Goal: Information Seeking & Learning: Learn about a topic

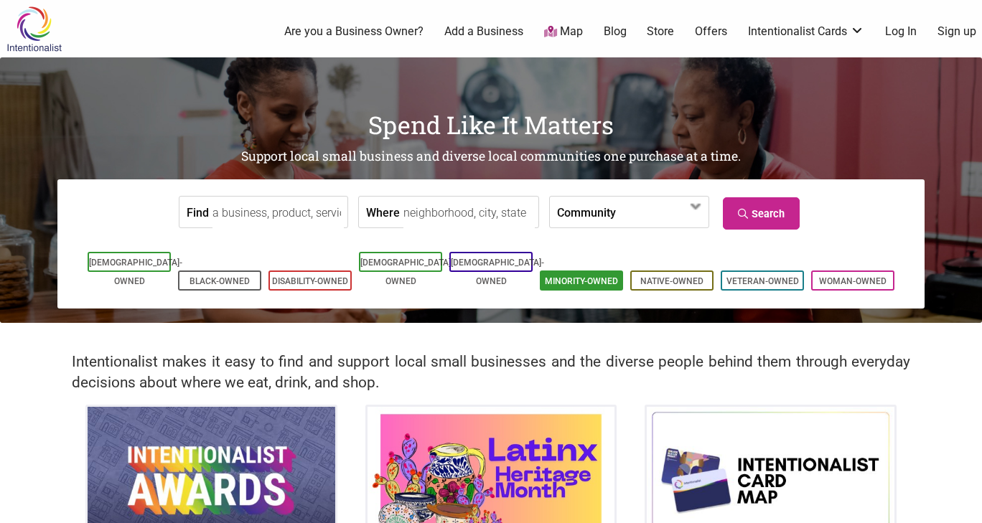
click at [599, 276] on link "Minority-Owned" at bounding box center [581, 281] width 73 height 10
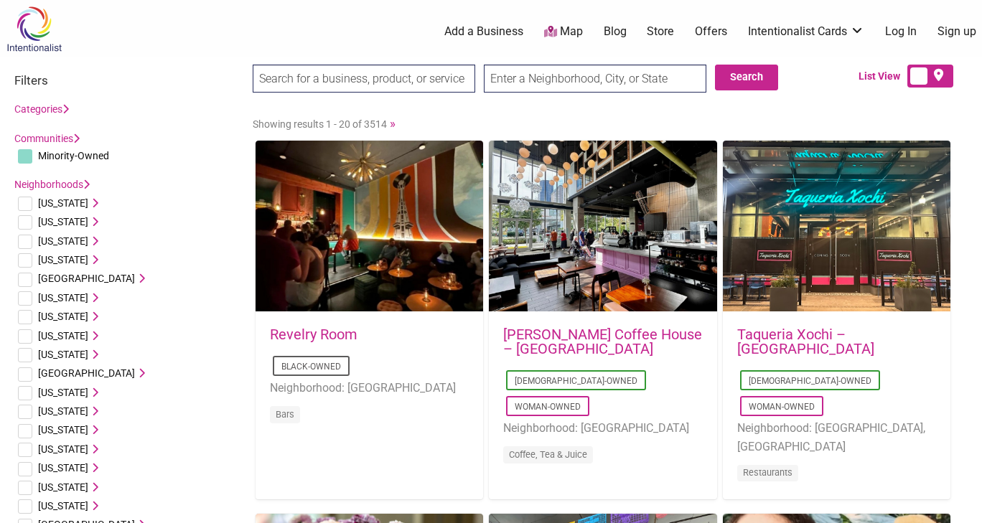
click at [582, 329] on link "[PERSON_NAME] Coffee House – [GEOGRAPHIC_DATA]" at bounding box center [602, 342] width 199 height 32
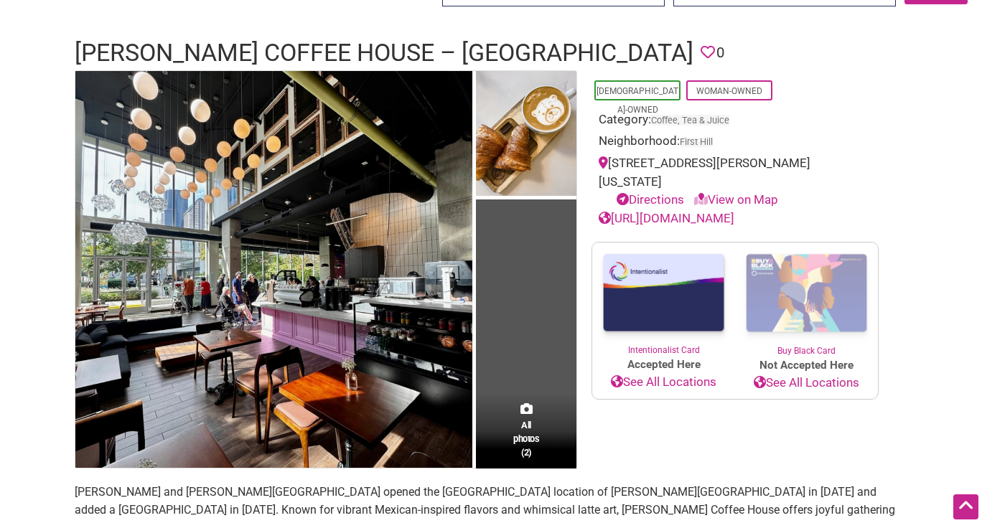
scroll to position [72, 0]
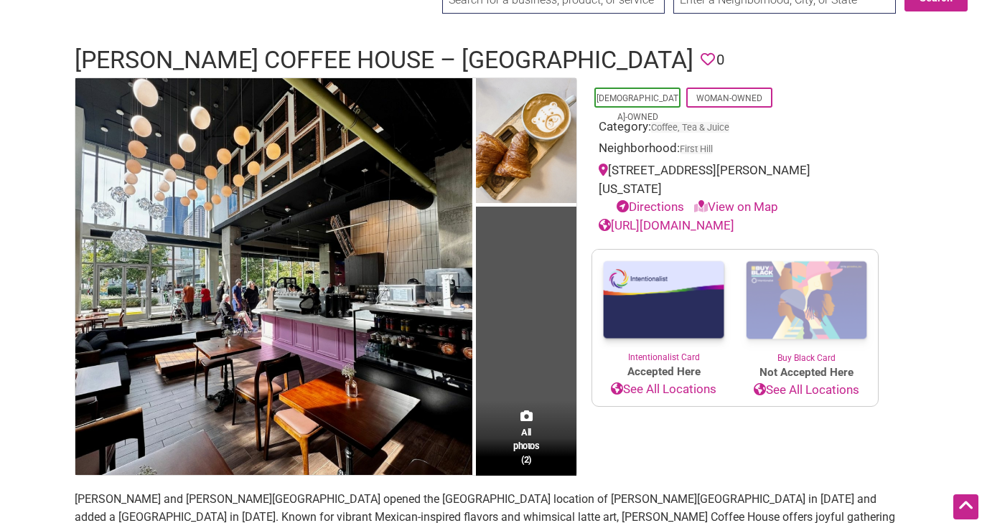
click at [678, 218] on link "https://leoncoffeehouse.com" at bounding box center [667, 225] width 136 height 14
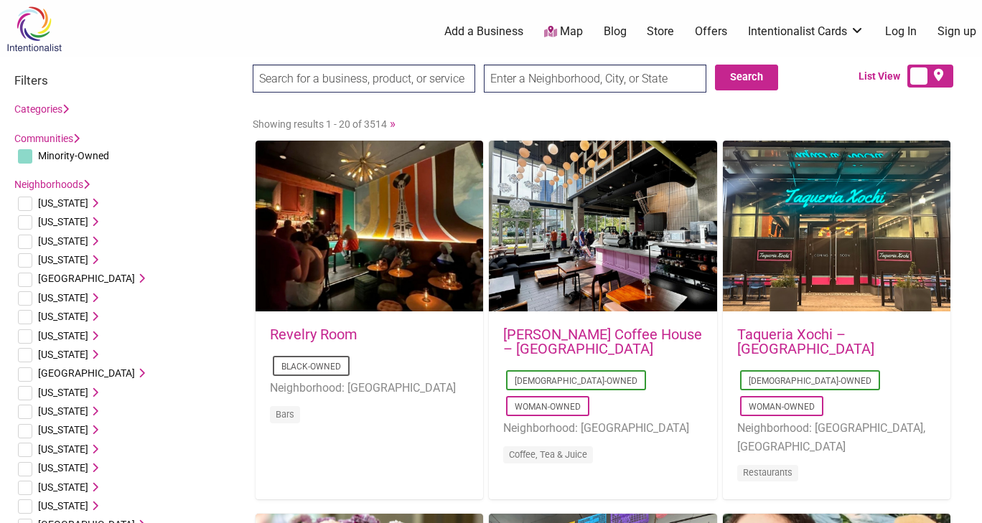
scroll to position [72, 0]
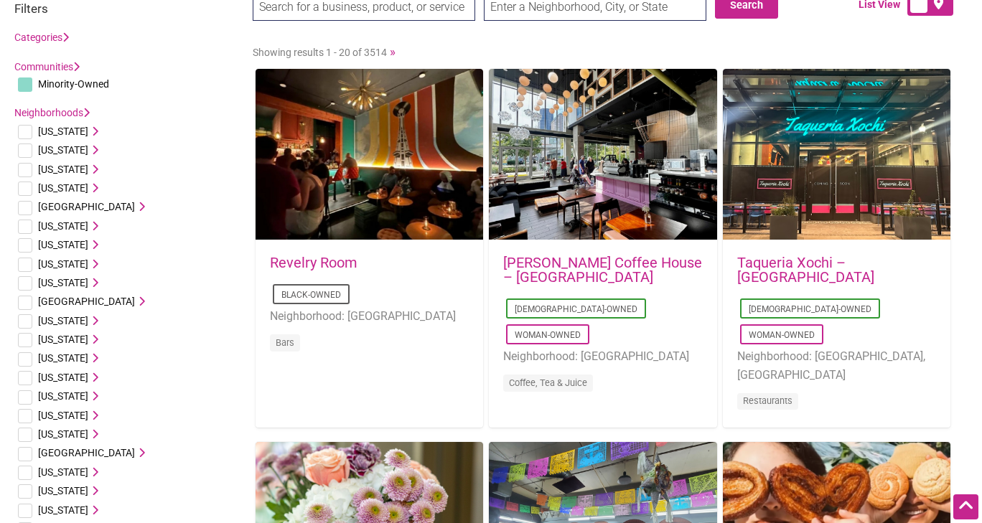
click at [874, 256] on link "Taqueria Xochi – [GEOGRAPHIC_DATA]" at bounding box center [805, 270] width 137 height 32
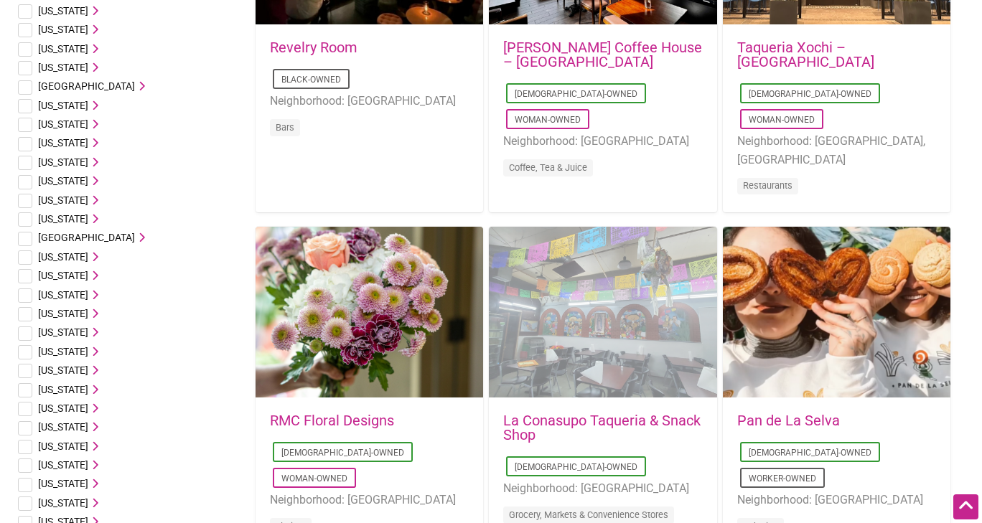
scroll to position [431, 0]
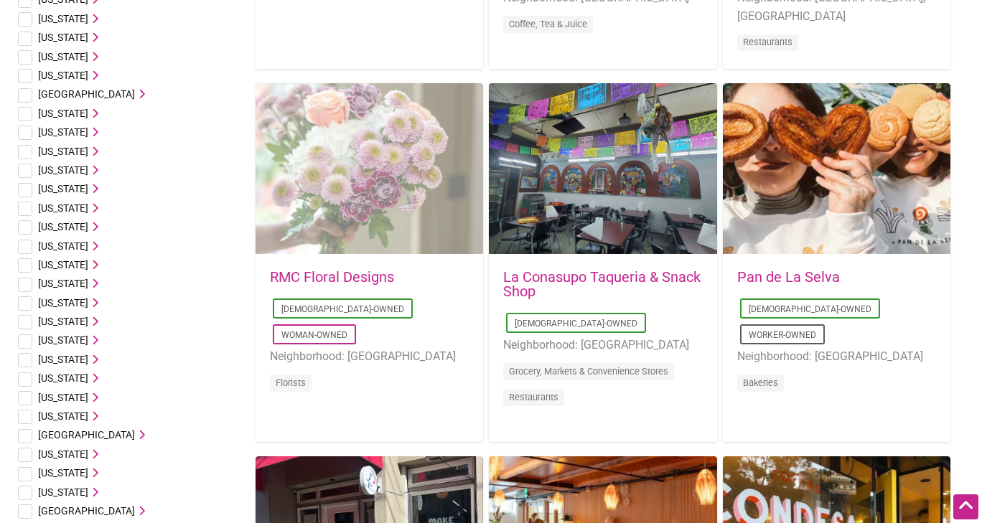
click at [424, 189] on div "Favorite Count 0" at bounding box center [370, 169] width 228 height 172
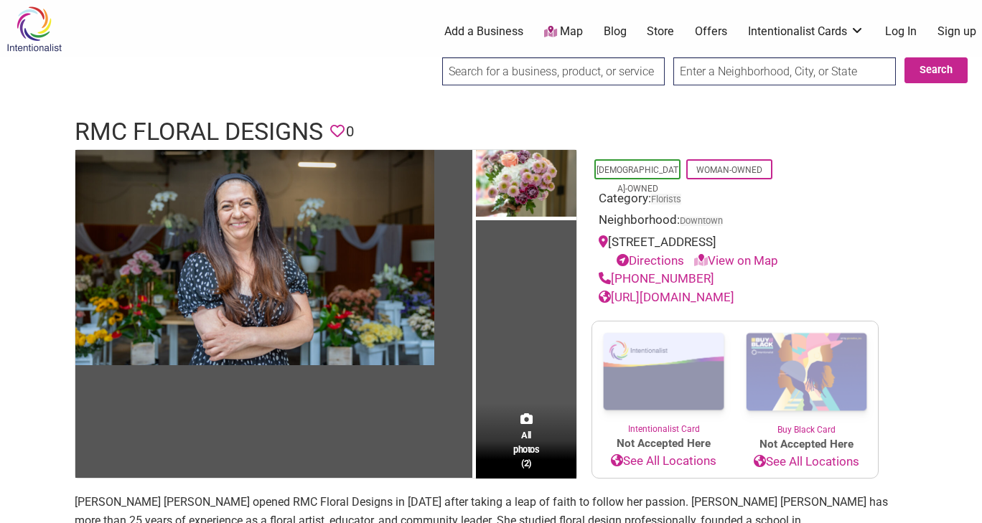
click at [683, 298] on link "[URL][DOMAIN_NAME]" at bounding box center [667, 297] width 136 height 14
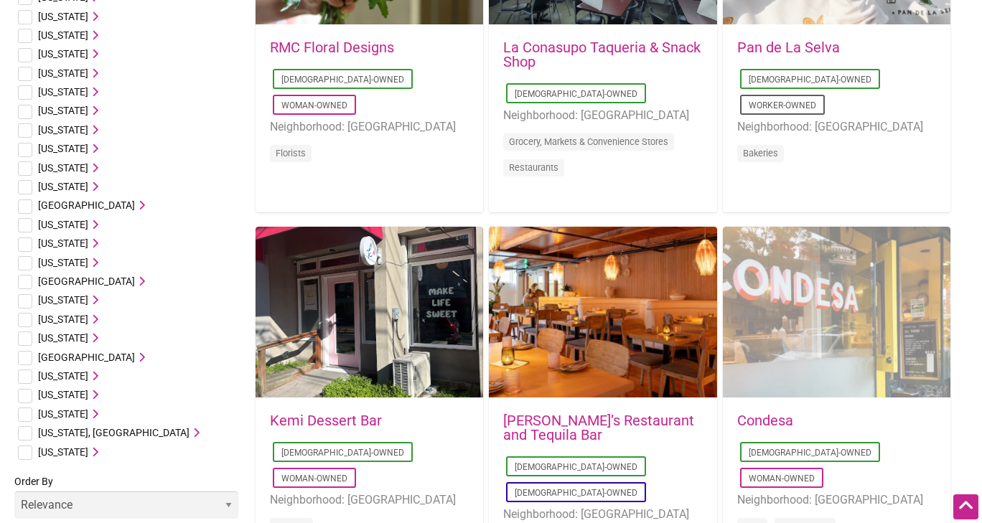
scroll to position [790, 0]
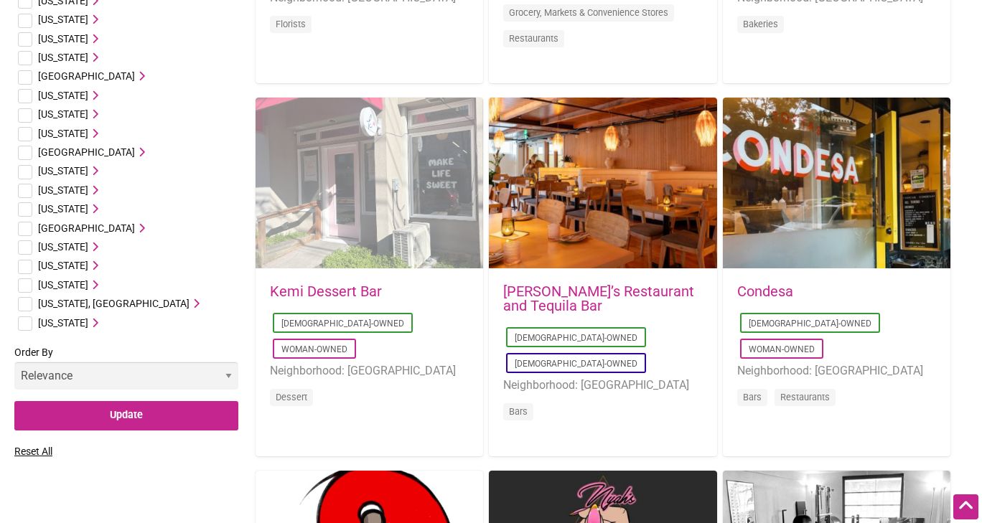
click at [359, 201] on div "Favorite Count 0" at bounding box center [370, 184] width 228 height 172
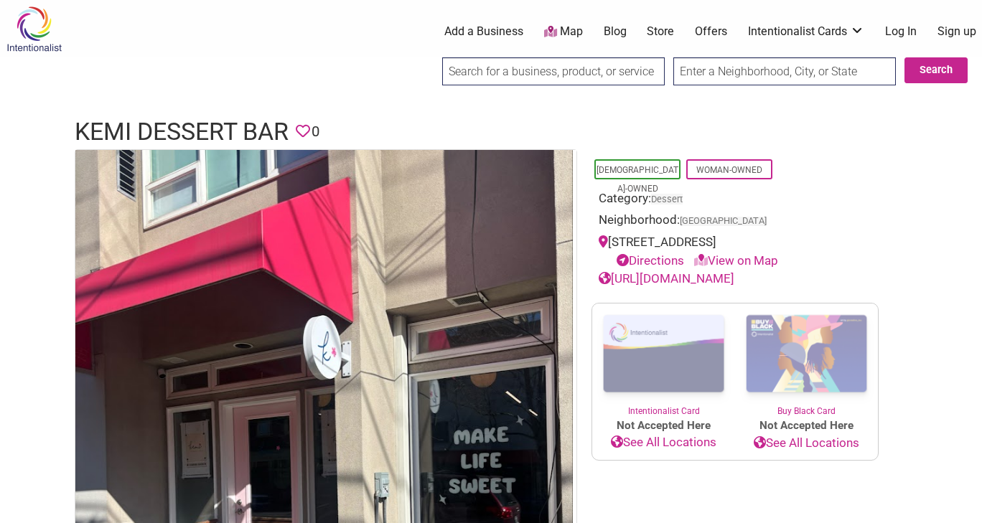
click at [734, 281] on link "https://www.kemidessertbar.com" at bounding box center [667, 278] width 136 height 14
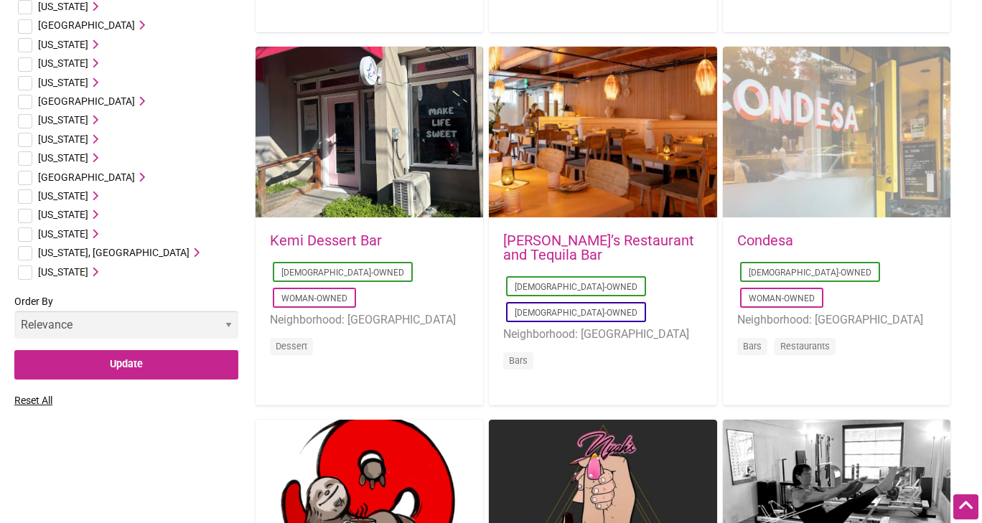
scroll to position [861, 0]
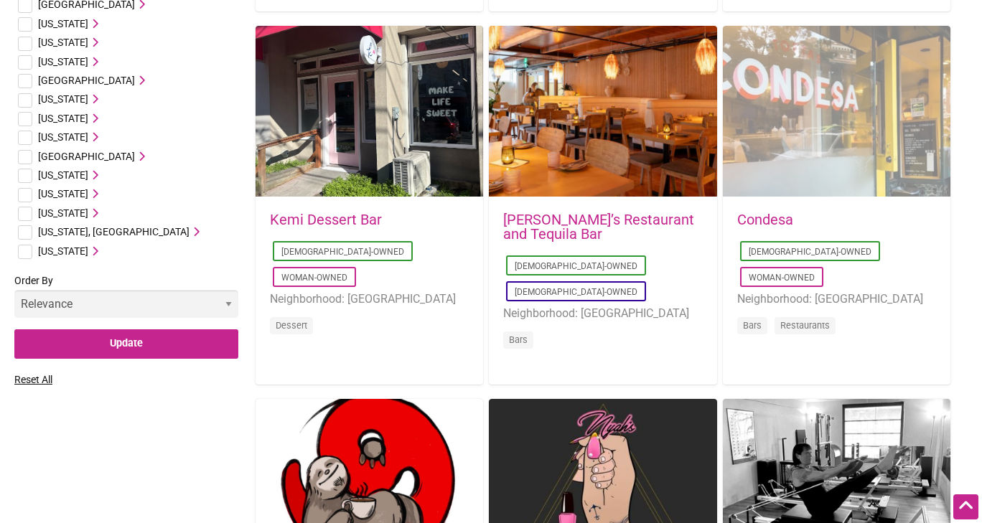
click at [816, 161] on div "Favorite Count 0" at bounding box center [837, 112] width 228 height 172
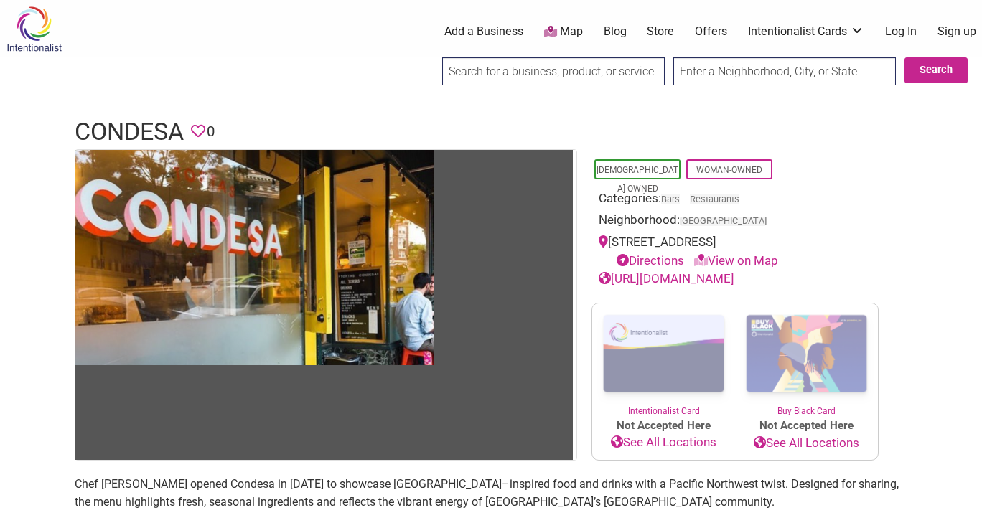
click at [734, 274] on link "https://www.condesaseattle.com/" at bounding box center [667, 278] width 136 height 14
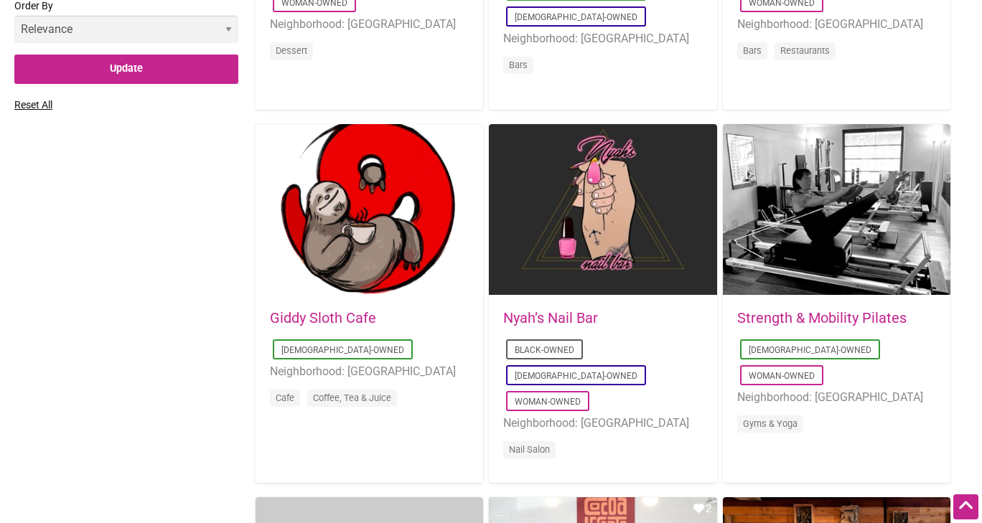
scroll to position [1220, 0]
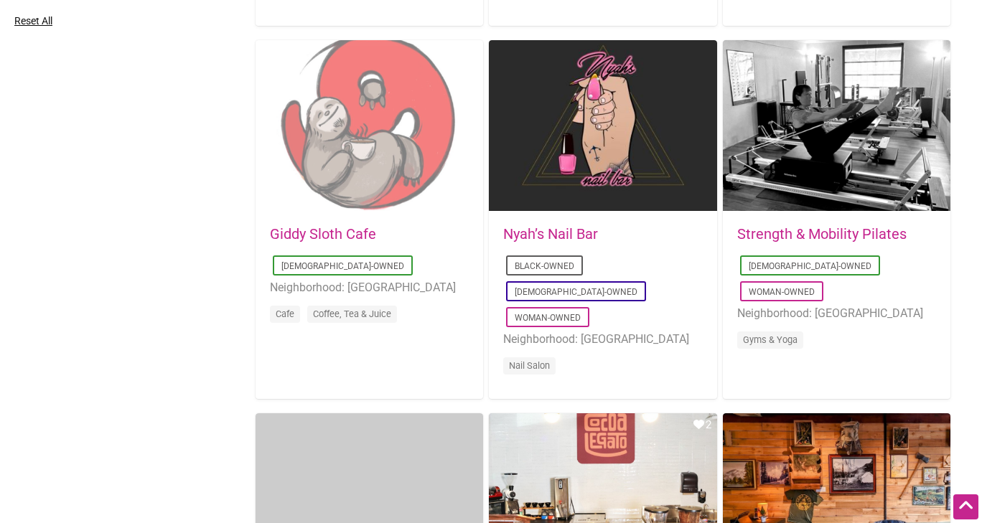
click at [375, 162] on div "Favorite Count 0" at bounding box center [370, 126] width 228 height 172
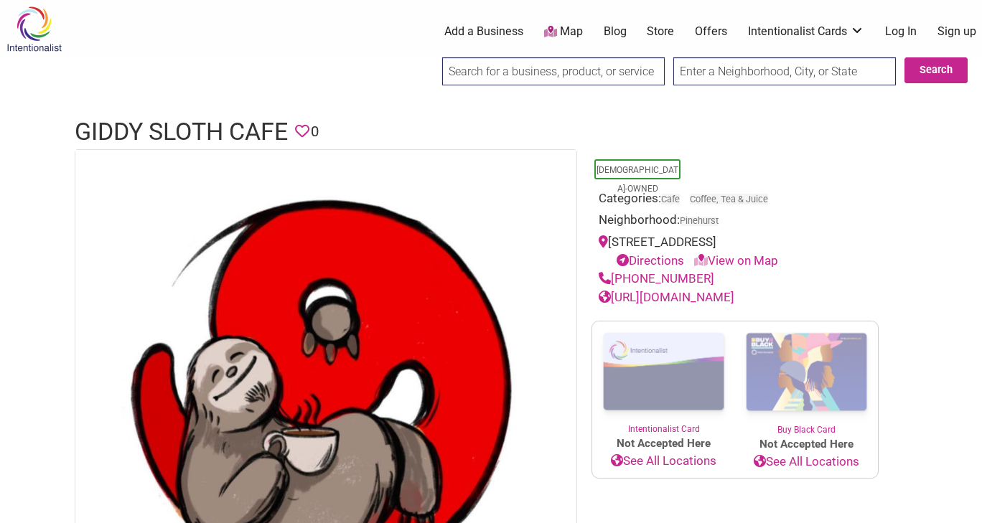
click at [724, 296] on link "https://www.giddysloth.com" at bounding box center [667, 297] width 136 height 14
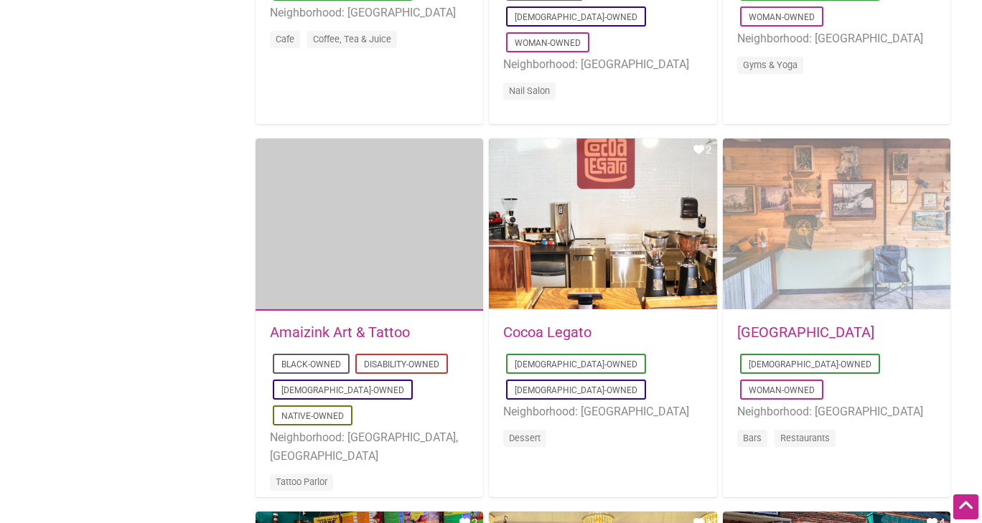
scroll to position [1508, 0]
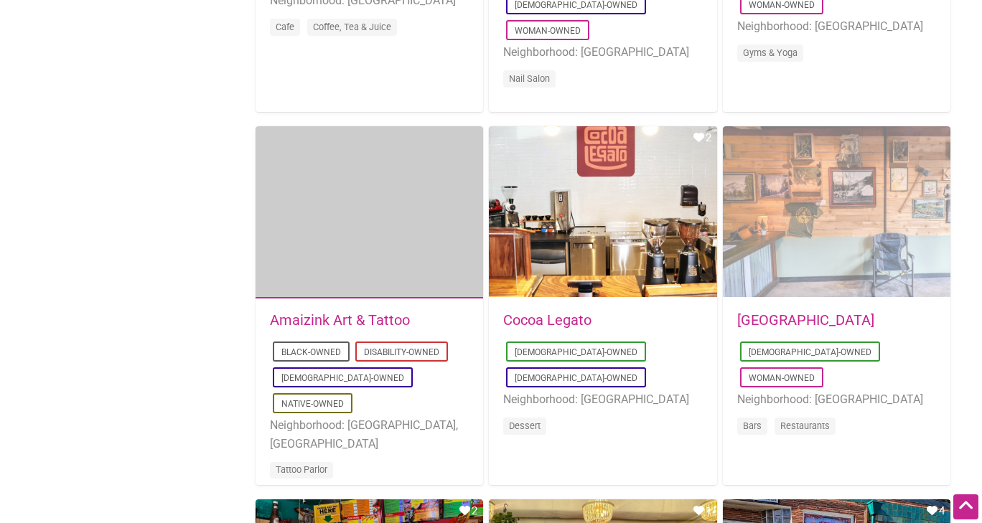
click at [887, 255] on div "Favorite Count 0" at bounding box center [837, 212] width 228 height 172
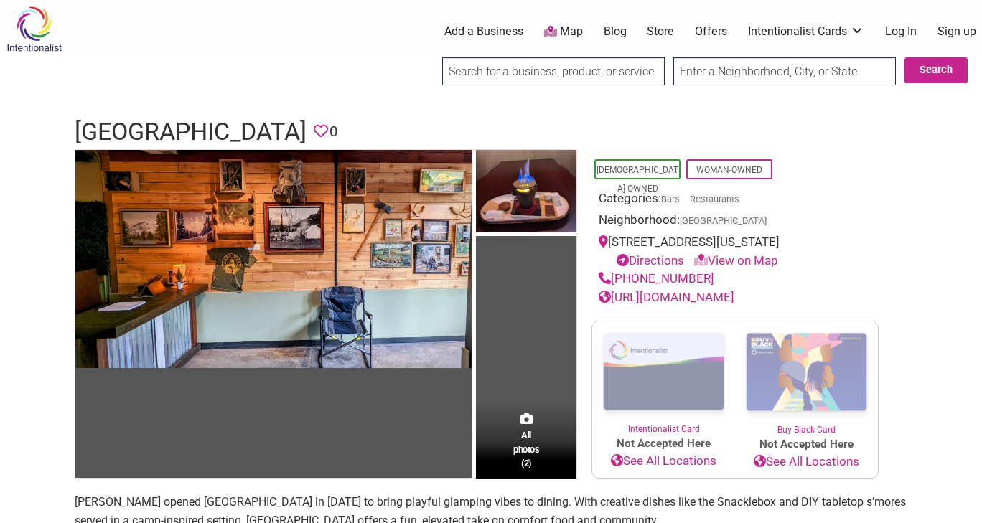
click at [696, 296] on link "[URL][DOMAIN_NAME]" at bounding box center [667, 297] width 136 height 14
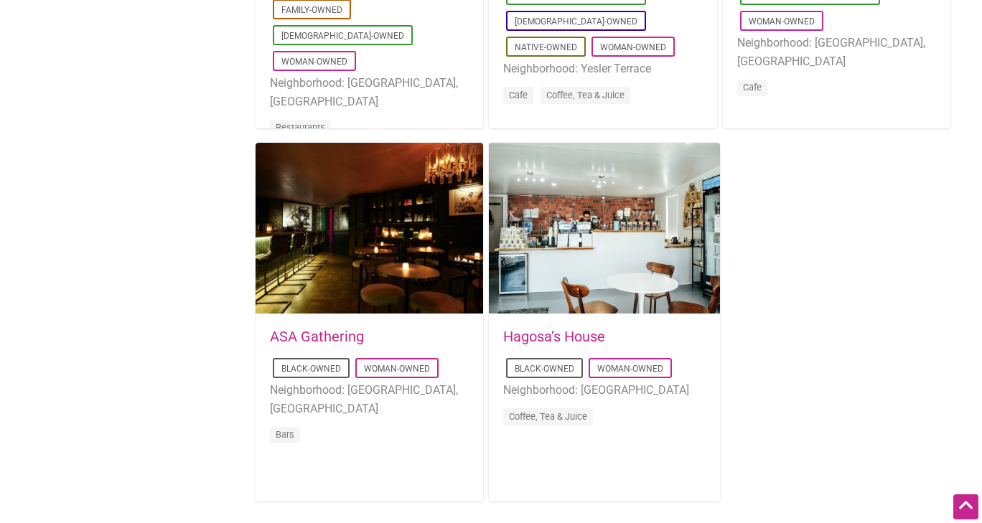
scroll to position [2297, 0]
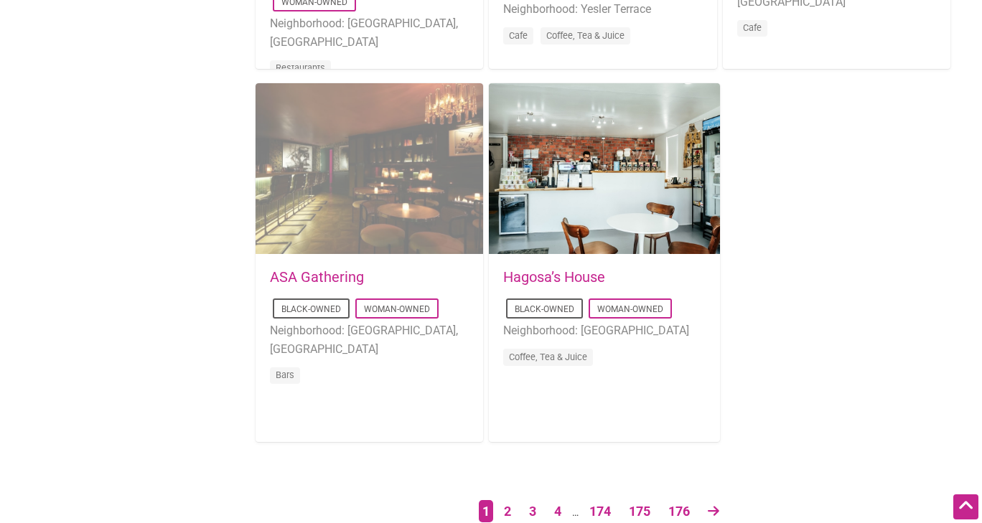
click at [315, 164] on div "Favorite Count 0" at bounding box center [370, 169] width 228 height 172
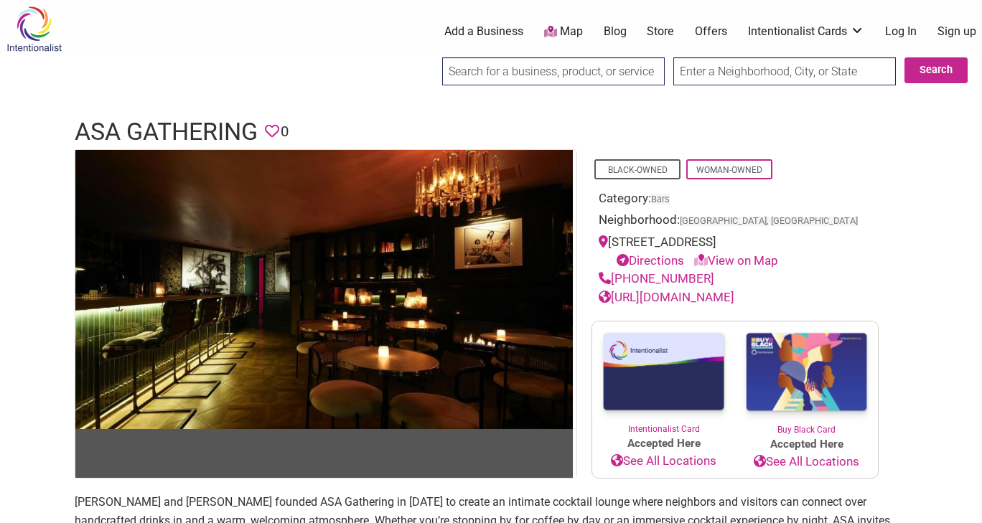
click at [709, 304] on link "https://www.asagathering.com" at bounding box center [667, 297] width 136 height 14
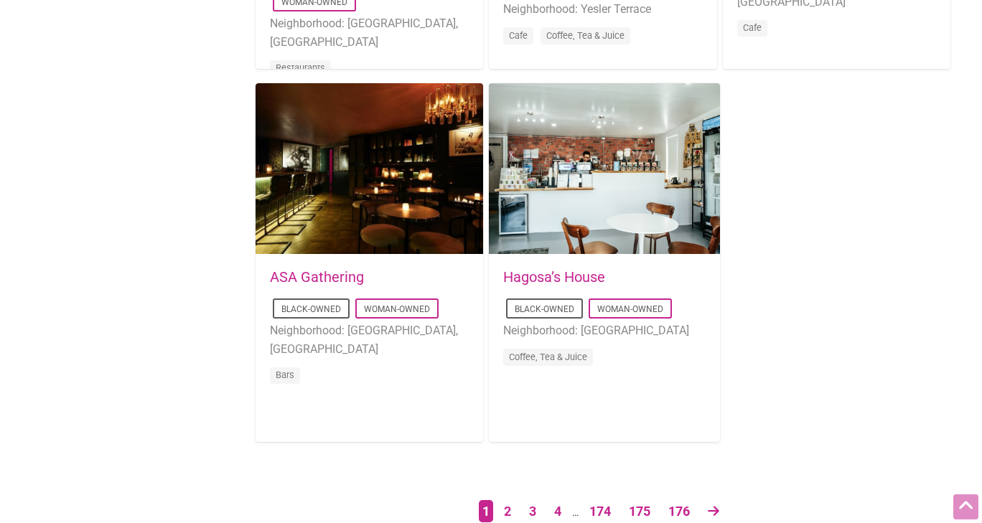
scroll to position [2297, 0]
click at [510, 512] on link "2" at bounding box center [508, 512] width 22 height 25
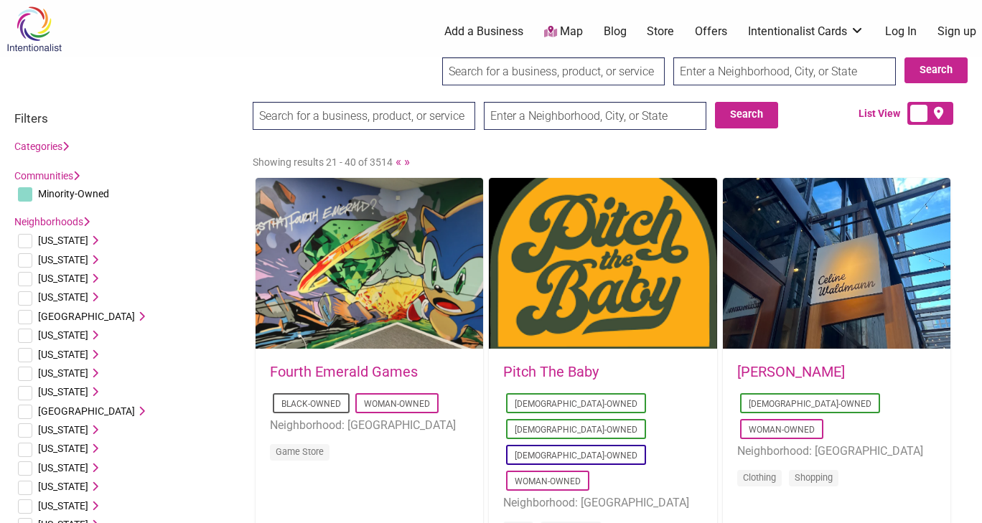
click at [805, 375] on link "Celine Waldmann" at bounding box center [791, 371] width 108 height 17
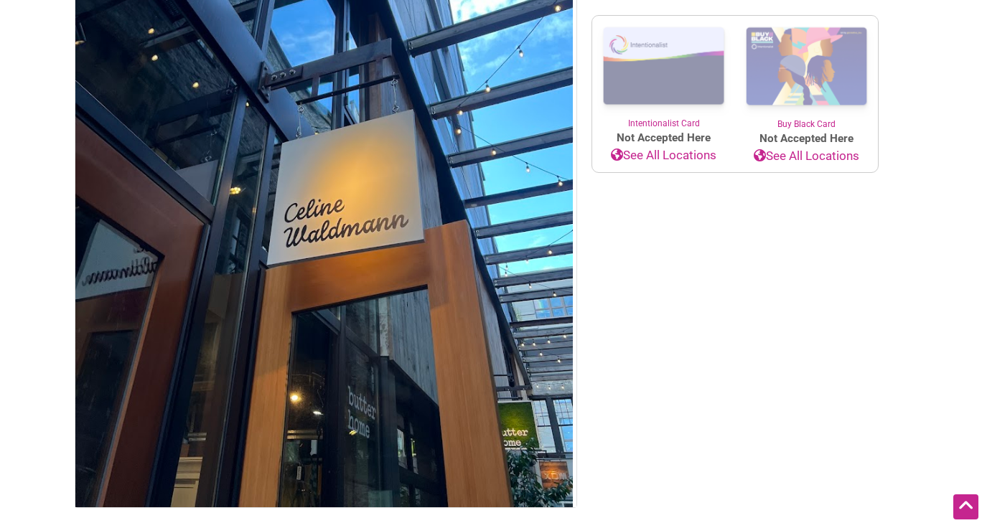
scroll to position [215, 0]
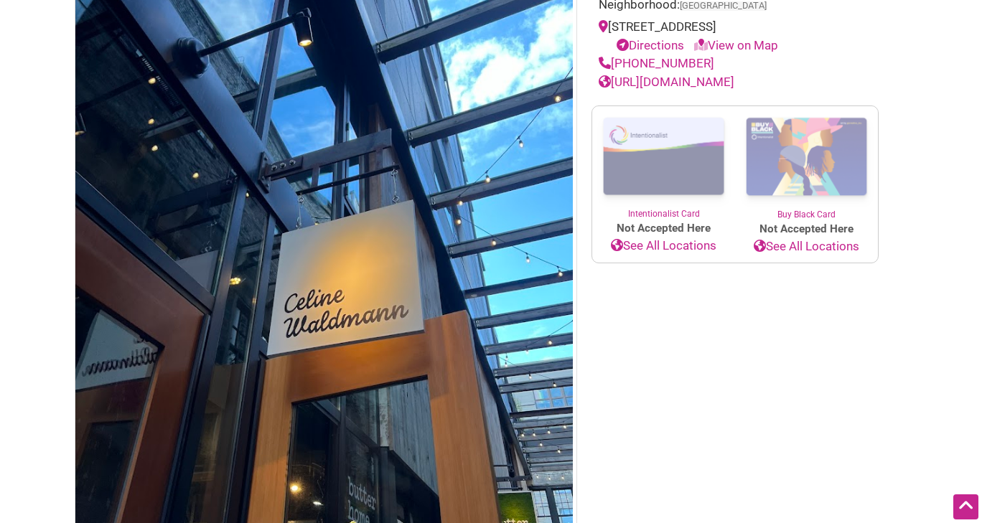
click at [671, 78] on link "[URL][DOMAIN_NAME]" at bounding box center [667, 82] width 136 height 14
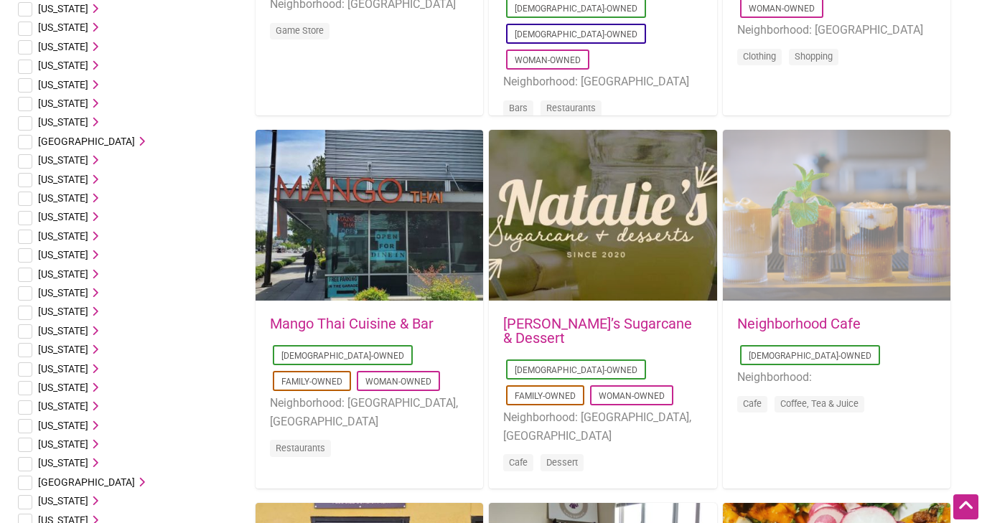
scroll to position [503, 0]
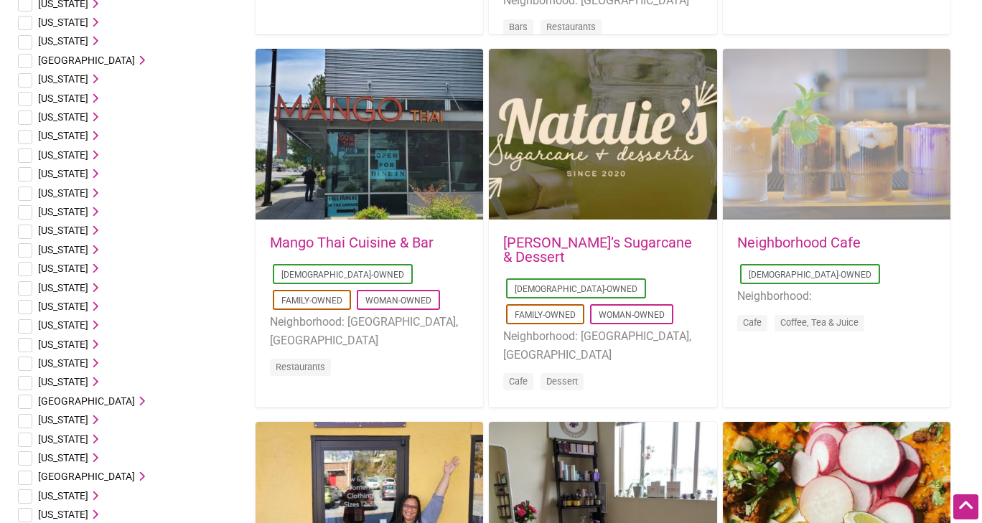
click at [851, 174] on div "Favorite Count 0" at bounding box center [837, 135] width 228 height 172
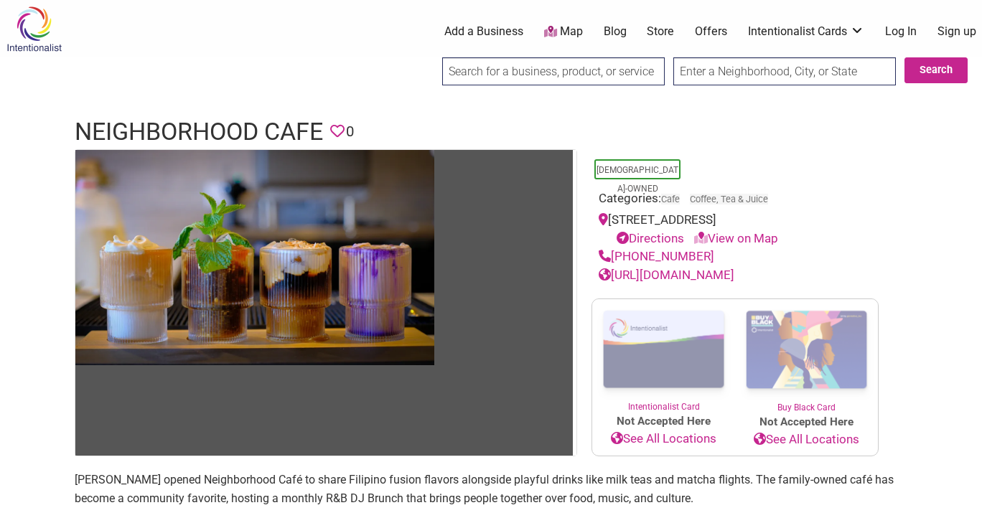
click at [734, 276] on link "[URL][DOMAIN_NAME]" at bounding box center [667, 275] width 136 height 14
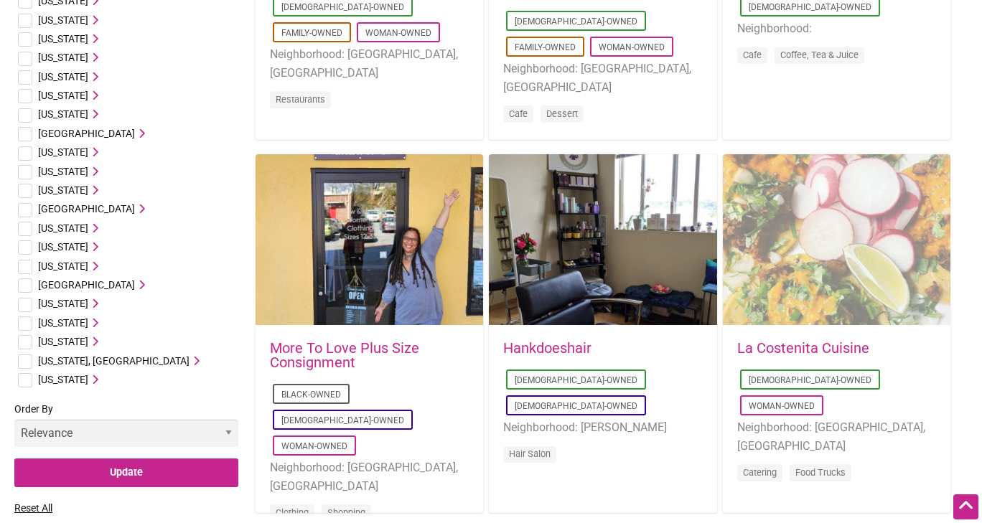
scroll to position [790, 0]
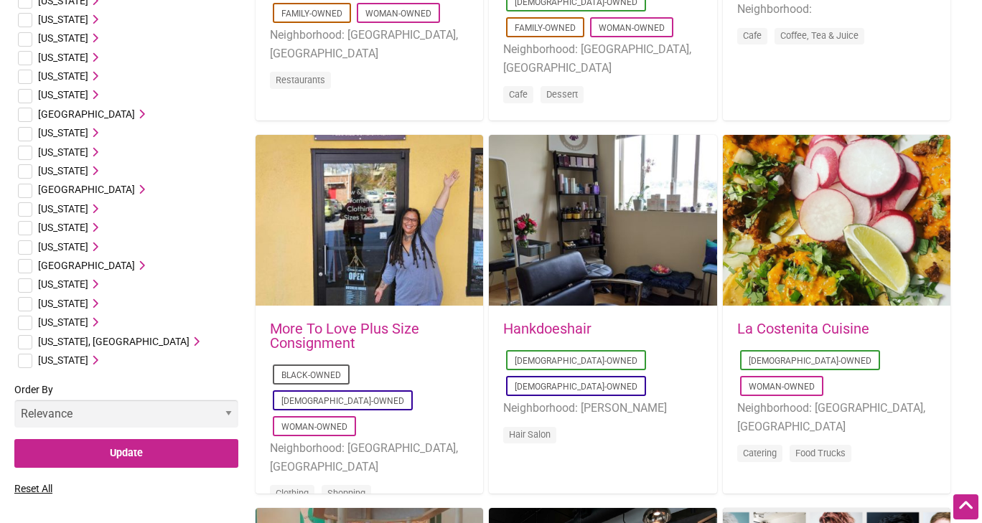
click at [555, 327] on link "Hankdoeshair" at bounding box center [547, 328] width 88 height 17
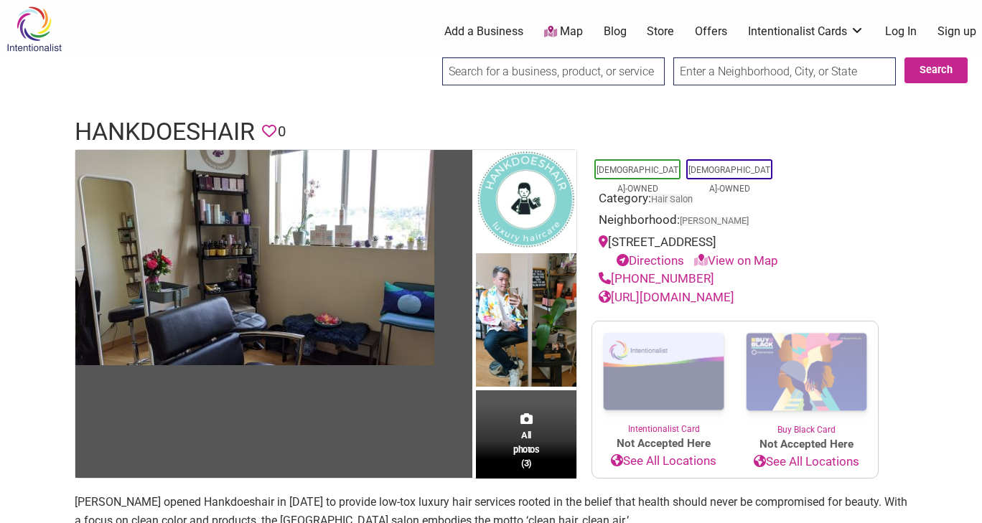
click at [734, 293] on link "[URL][DOMAIN_NAME]" at bounding box center [667, 297] width 136 height 14
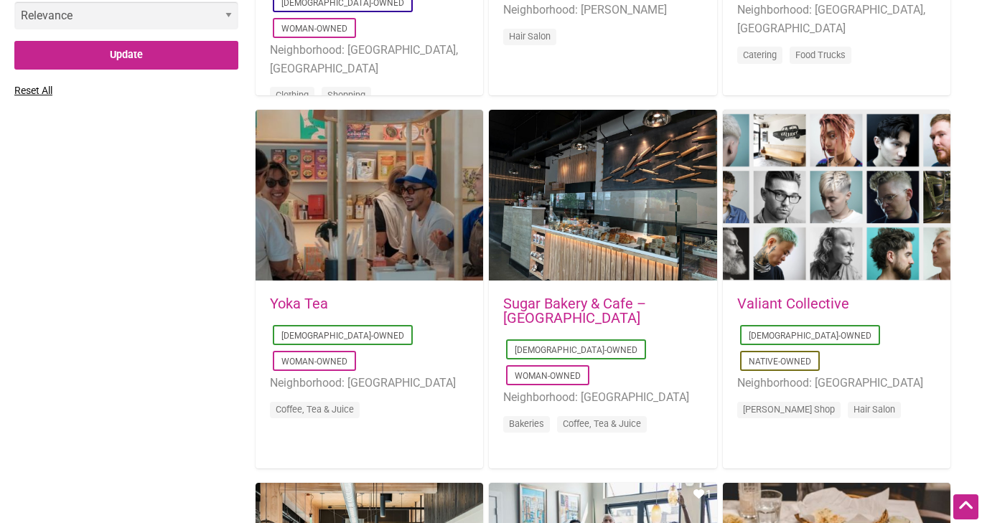
scroll to position [1220, 0]
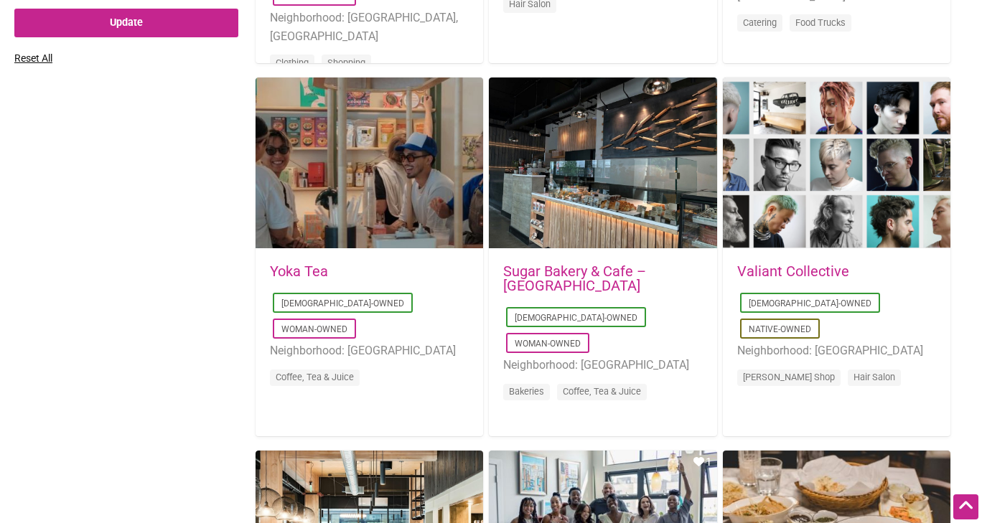
click at [638, 271] on link "Sugar Bakery & Cafe – [GEOGRAPHIC_DATA]" at bounding box center [574, 279] width 143 height 32
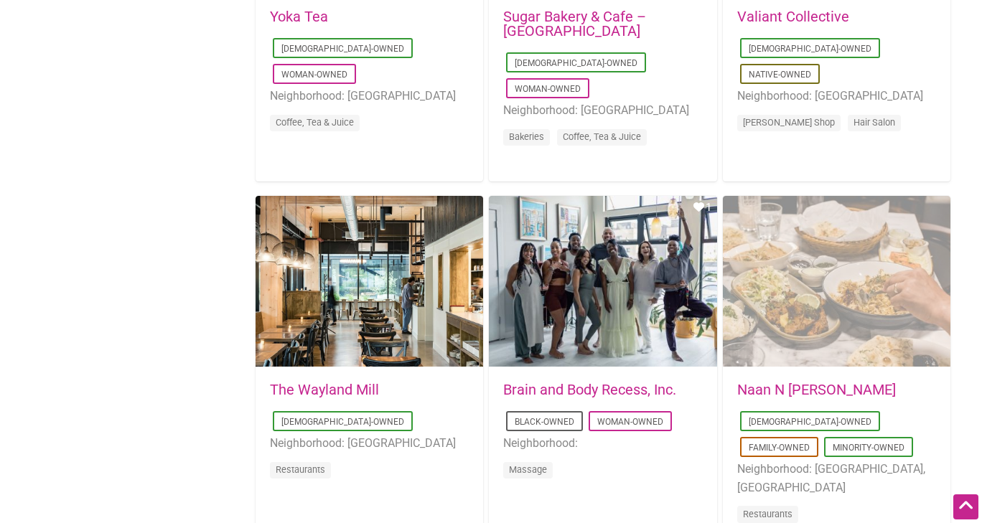
scroll to position [1508, 0]
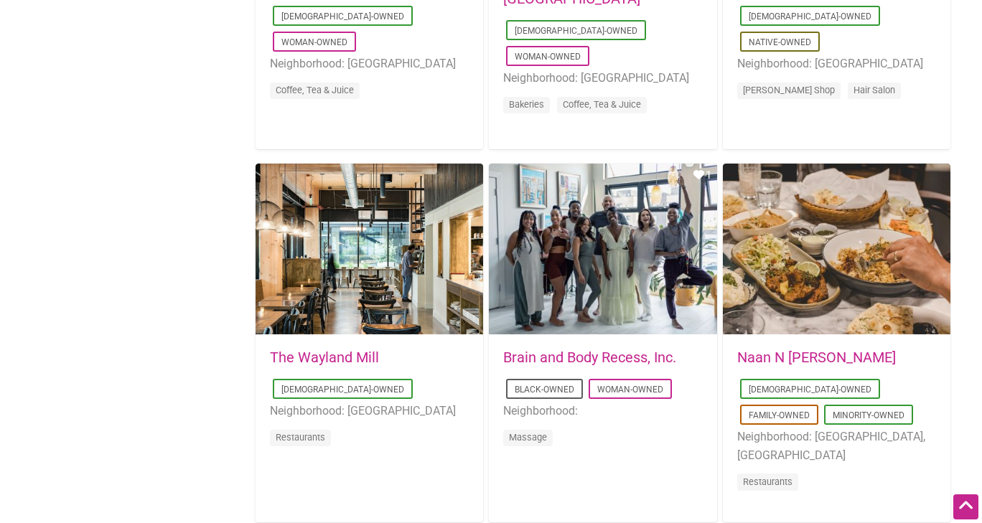
click at [662, 358] on link "Brain and Body Recess, Inc." at bounding box center [589, 357] width 173 height 17
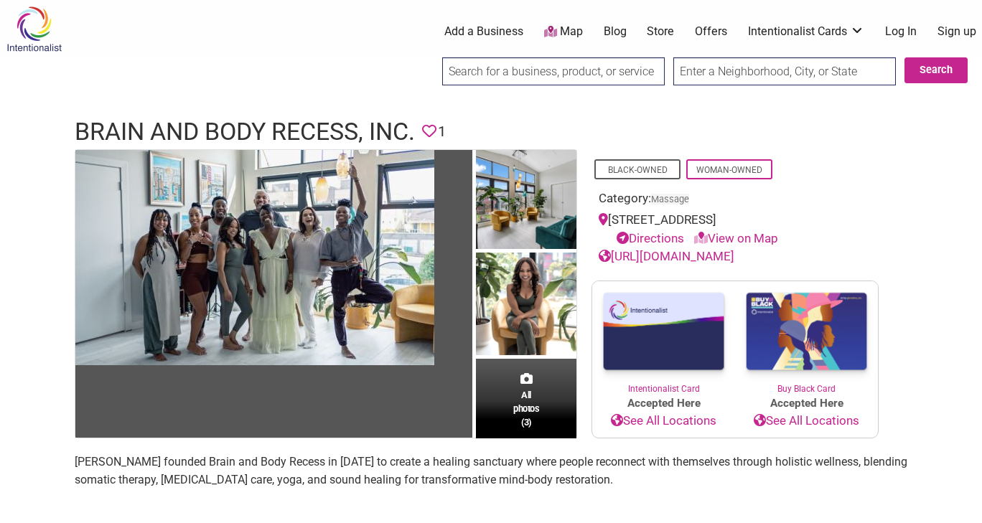
click at [687, 255] on link "[URL][DOMAIN_NAME]" at bounding box center [667, 256] width 136 height 14
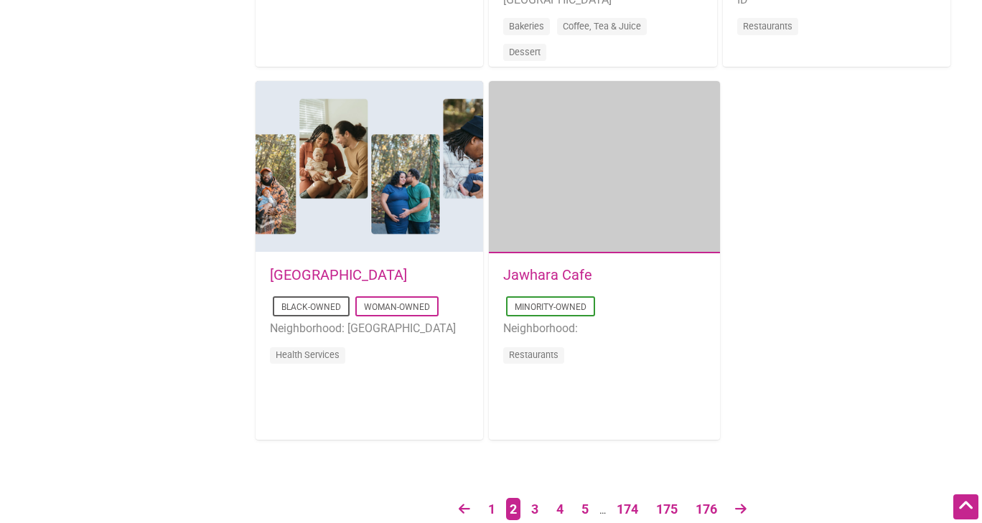
scroll to position [2369, 0]
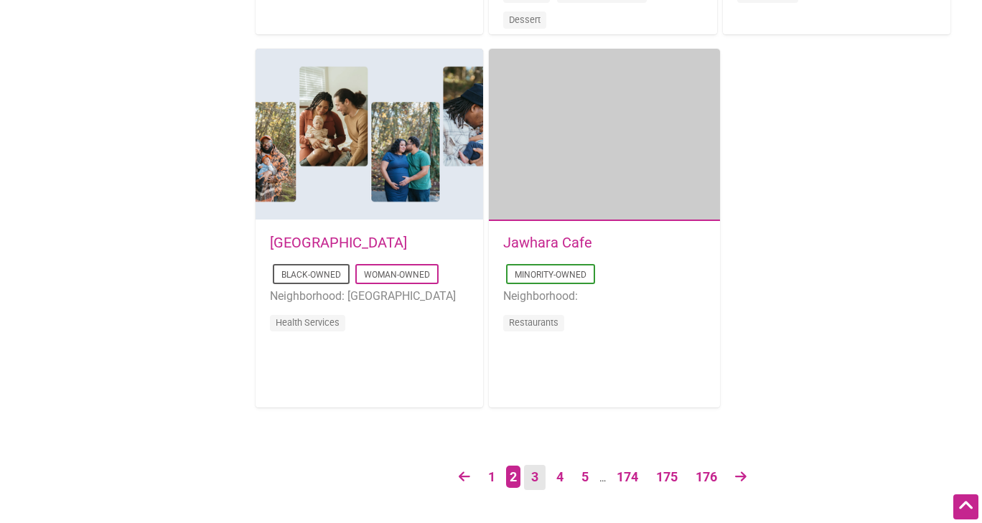
click at [537, 486] on link "3" at bounding box center [535, 477] width 22 height 25
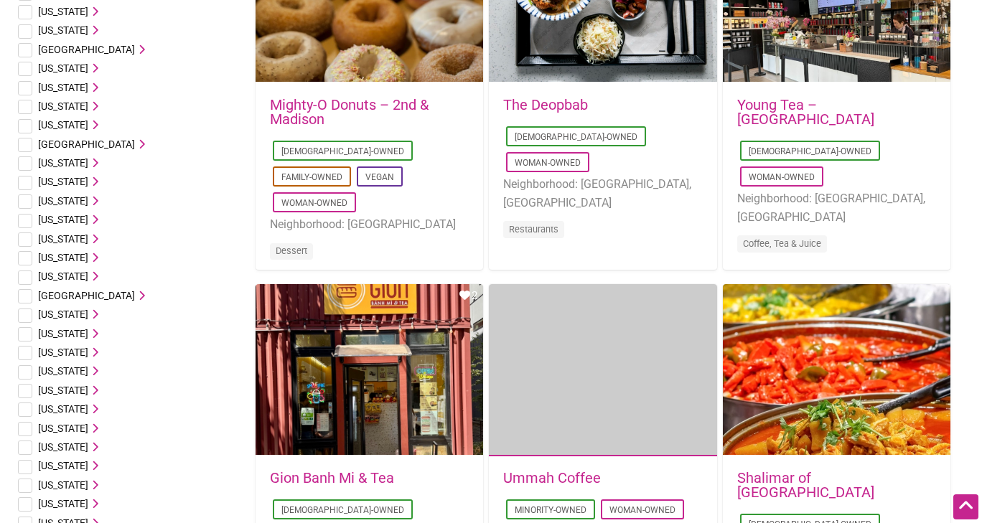
scroll to position [215, 0]
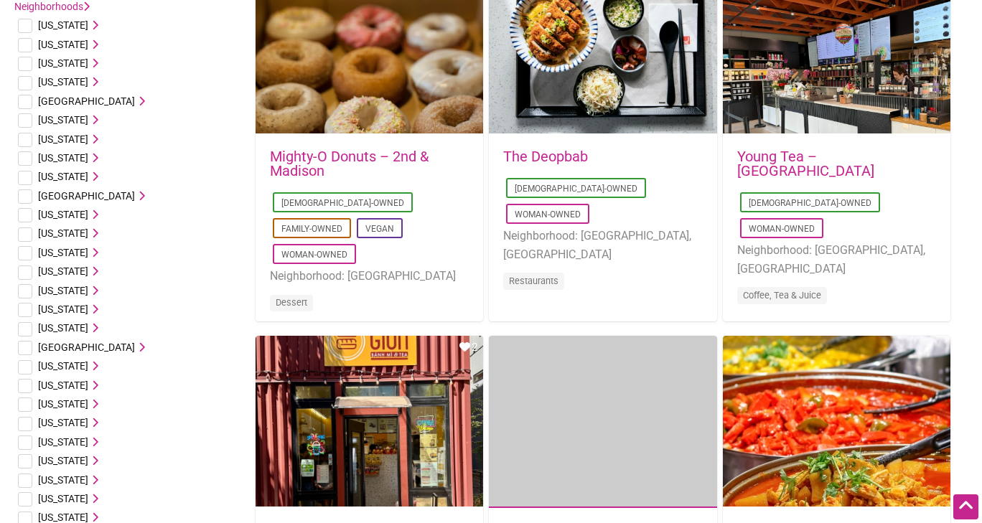
click at [841, 157] on link "Young Tea – [GEOGRAPHIC_DATA]" at bounding box center [805, 164] width 137 height 32
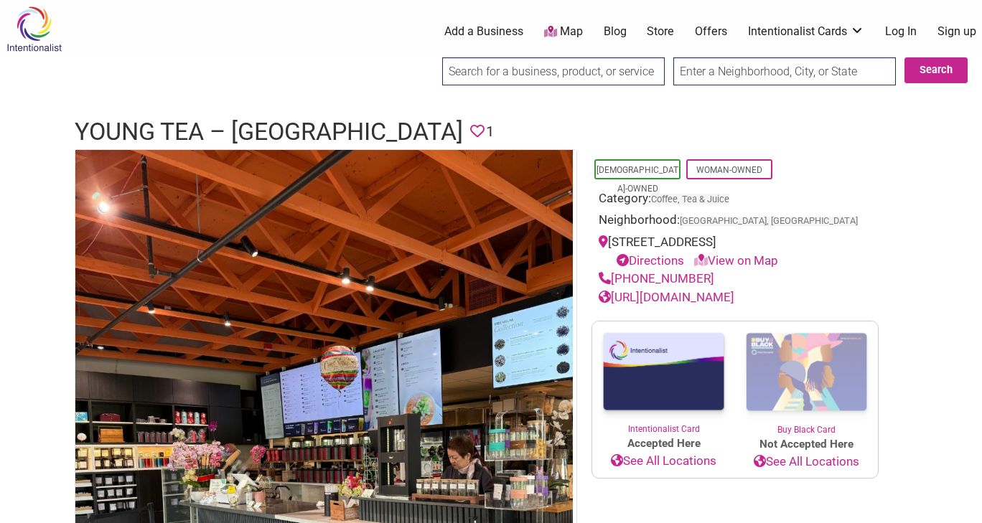
click at [721, 295] on link "https://www.youngteaglobal.com" at bounding box center [667, 297] width 136 height 14
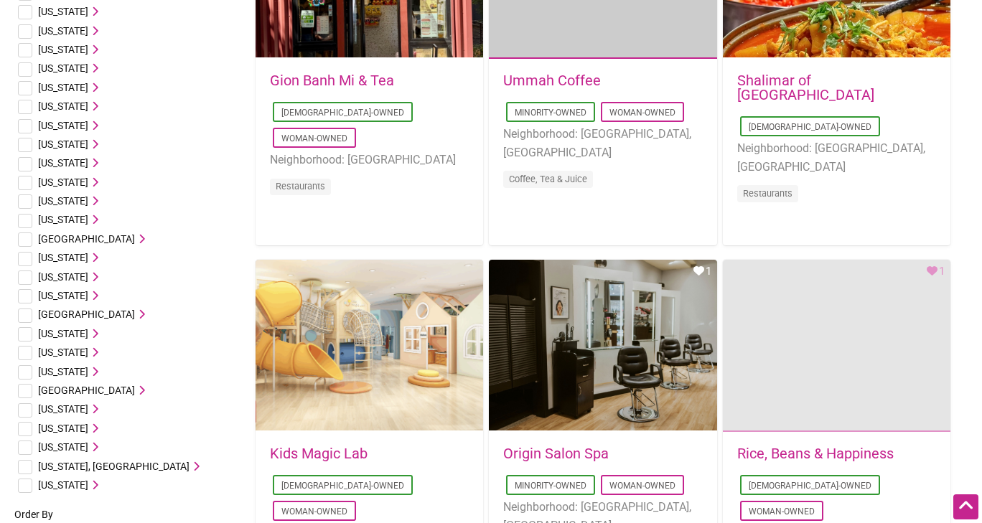
scroll to position [790, 0]
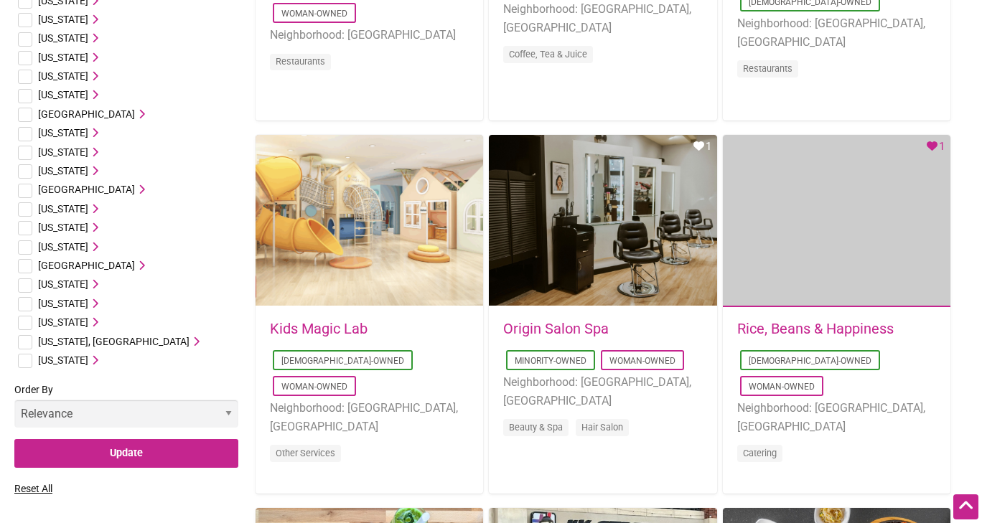
click at [583, 323] on link "Origin Salon Spa" at bounding box center [556, 328] width 106 height 17
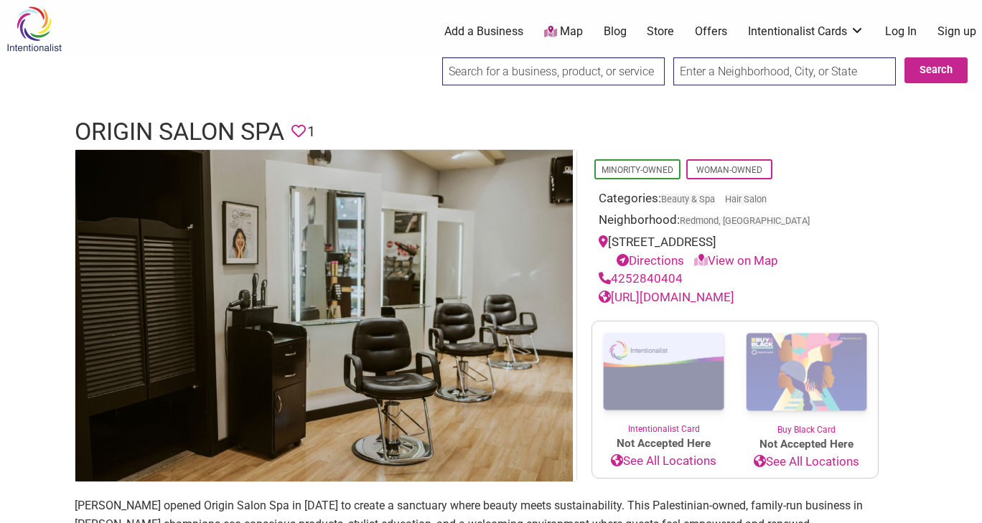
click at [734, 304] on link "https://originsalonspa.com" at bounding box center [667, 297] width 136 height 14
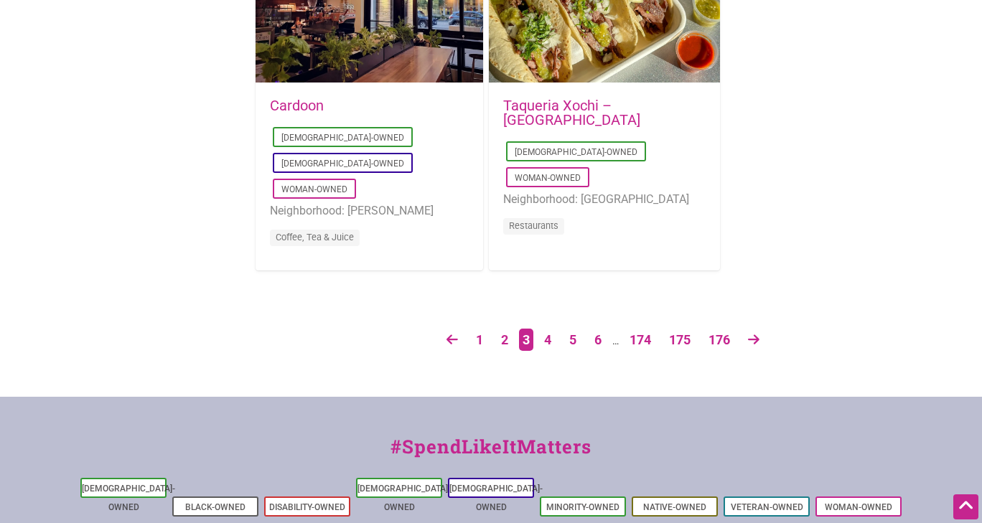
scroll to position [2513, 0]
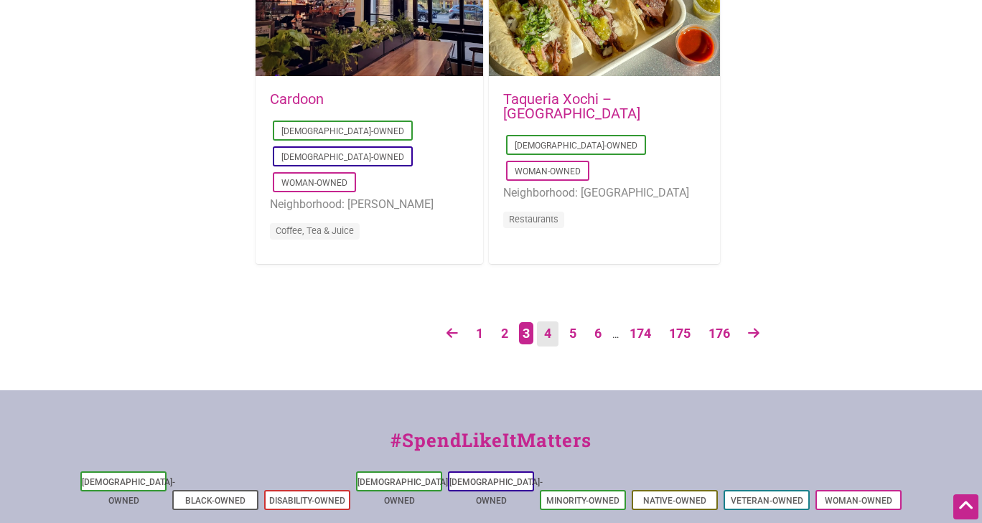
click at [540, 328] on link "4" at bounding box center [548, 334] width 22 height 25
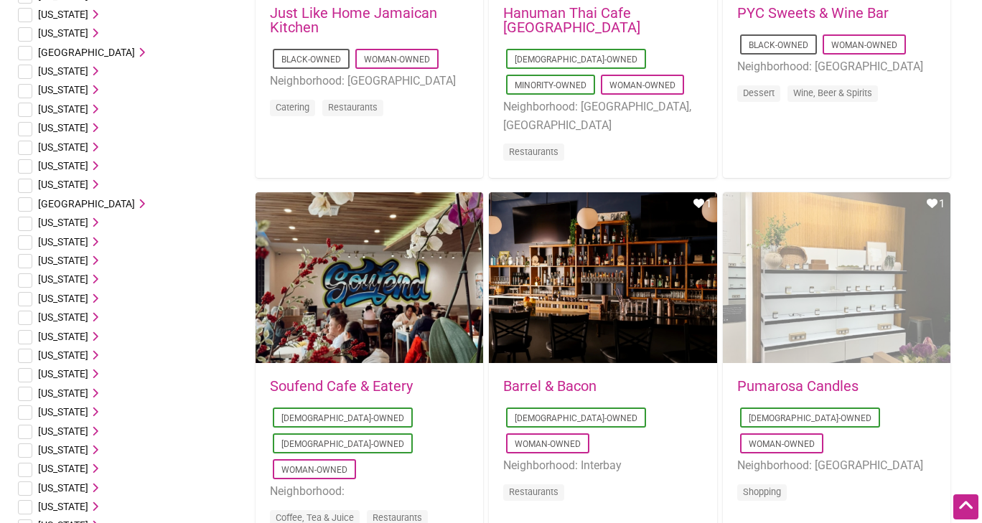
scroll to position [503, 0]
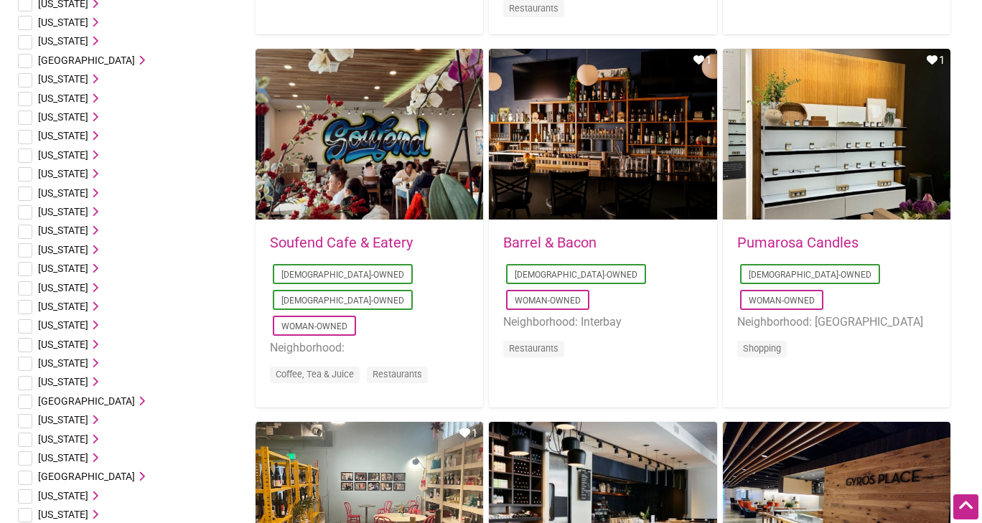
click at [581, 236] on link "Barrel & Bacon" at bounding box center [549, 242] width 93 height 17
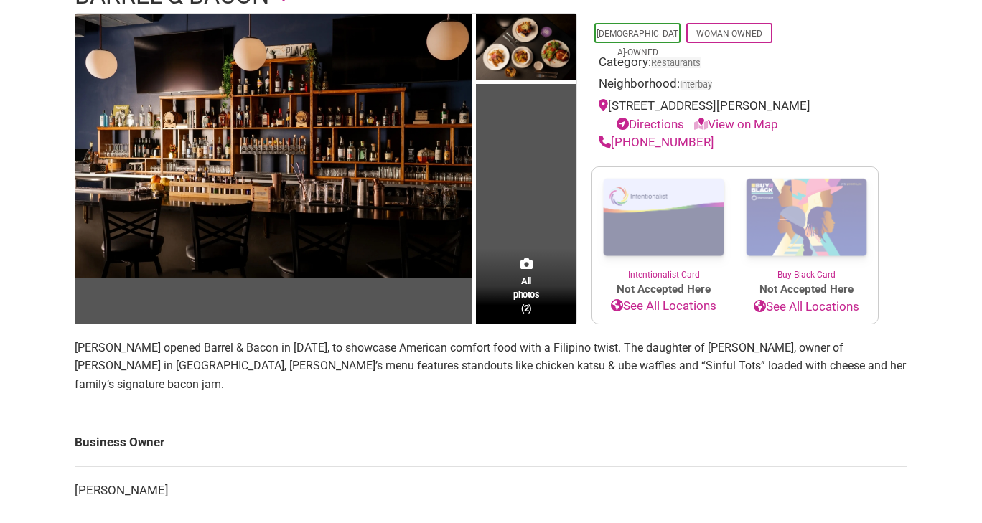
scroll to position [144, 0]
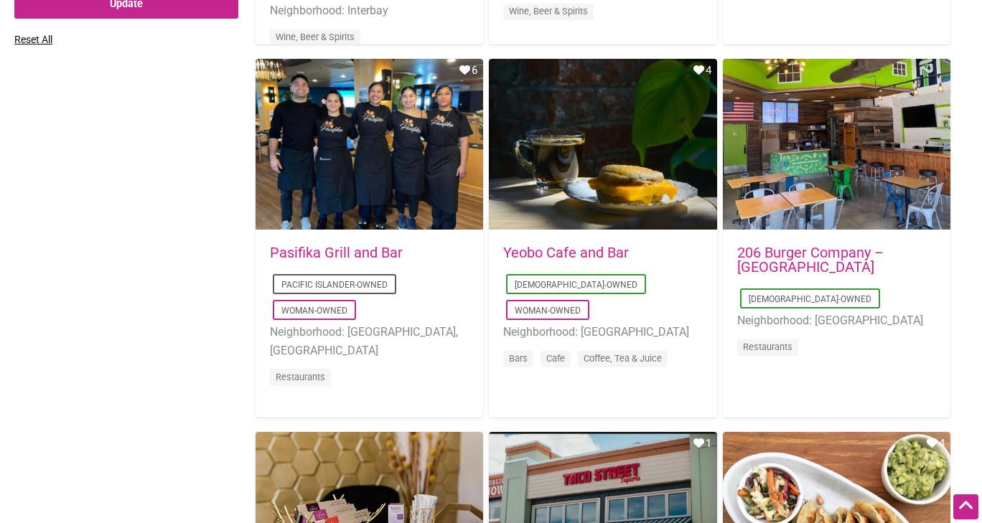
scroll to position [1364, 0]
